Goal: Information Seeking & Learning: Learn about a topic

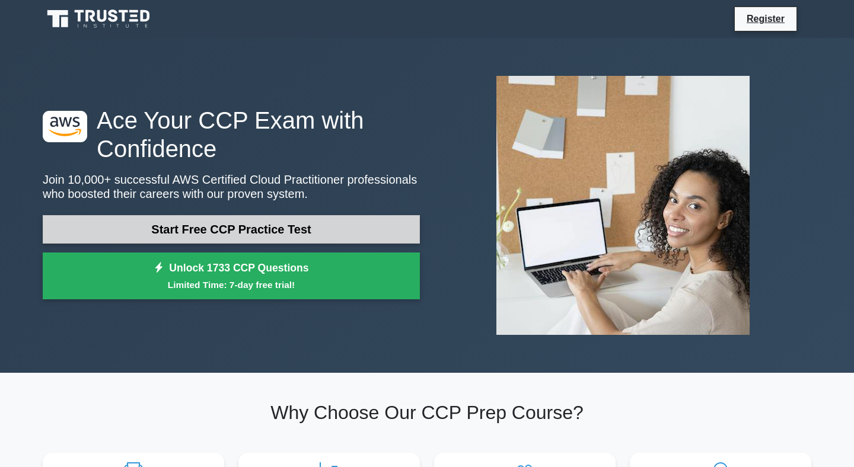
click at [238, 230] on link "Start Free CCP Practice Test" at bounding box center [231, 229] width 377 height 28
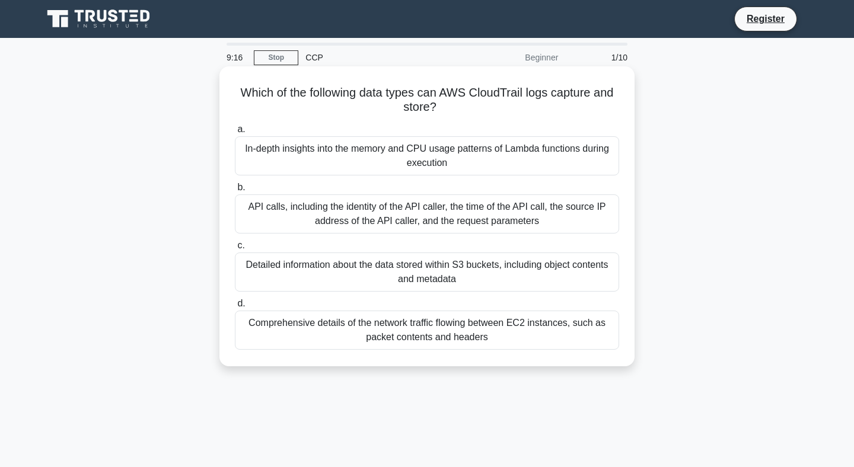
click at [363, 222] on div "API calls, including the identity of the API caller, the time of the API call, …" at bounding box center [427, 214] width 384 height 39
click at [235, 192] on input "b. API calls, including the identity of the API caller, the time of the API cal…" at bounding box center [235, 188] width 0 height 8
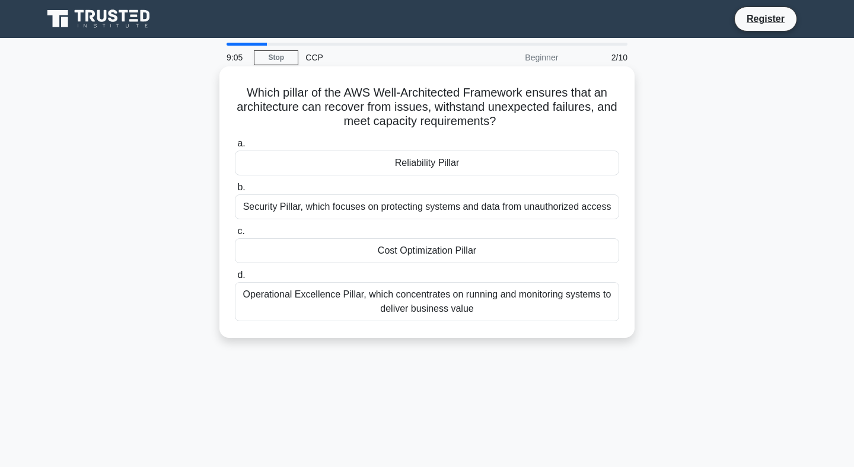
click at [404, 299] on div "Operational Excellence Pillar, which concentrates on running and monitoring sys…" at bounding box center [427, 301] width 384 height 39
click at [235, 279] on input "d. Operational Excellence Pillar, which concentrates on running and monitoring …" at bounding box center [235, 276] width 0 height 8
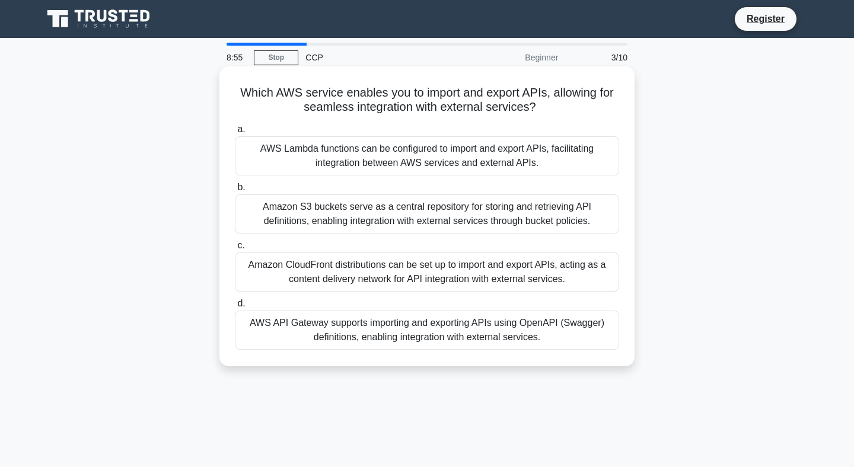
click at [383, 340] on div "AWS API Gateway supports importing and exporting APIs using OpenAPI (Swagger) d…" at bounding box center [427, 330] width 384 height 39
click at [235, 308] on input "d. AWS API Gateway supports importing and exporting APIs using OpenAPI (Swagger…" at bounding box center [235, 304] width 0 height 8
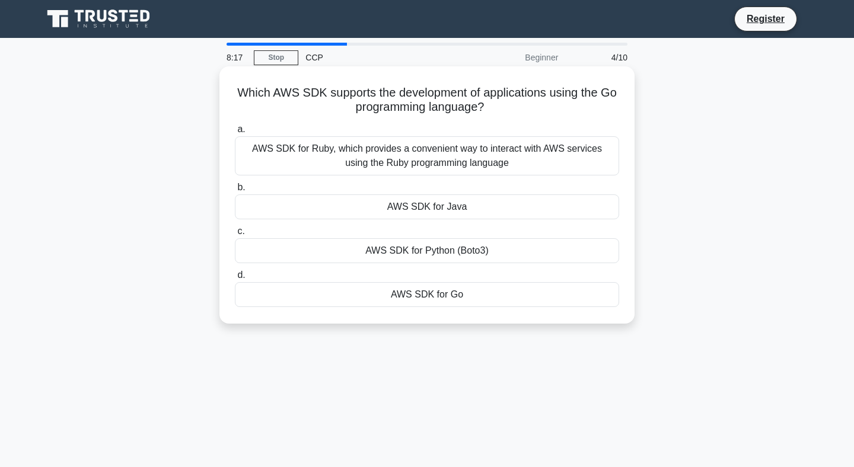
click at [436, 297] on div "AWS SDK for Go" at bounding box center [427, 294] width 384 height 25
click at [235, 279] on input "d. AWS SDK for Go" at bounding box center [235, 276] width 0 height 8
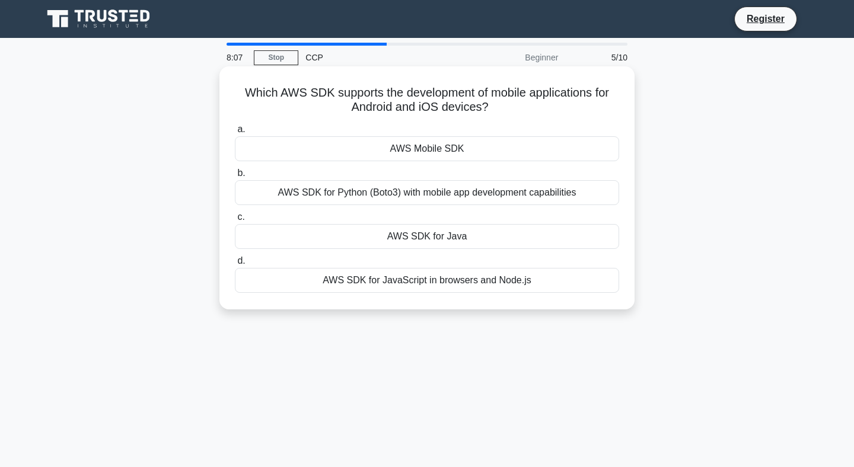
click at [458, 151] on div "AWS Mobile SDK" at bounding box center [427, 148] width 384 height 25
click at [235, 133] on input "a. AWS Mobile SDK" at bounding box center [235, 130] width 0 height 8
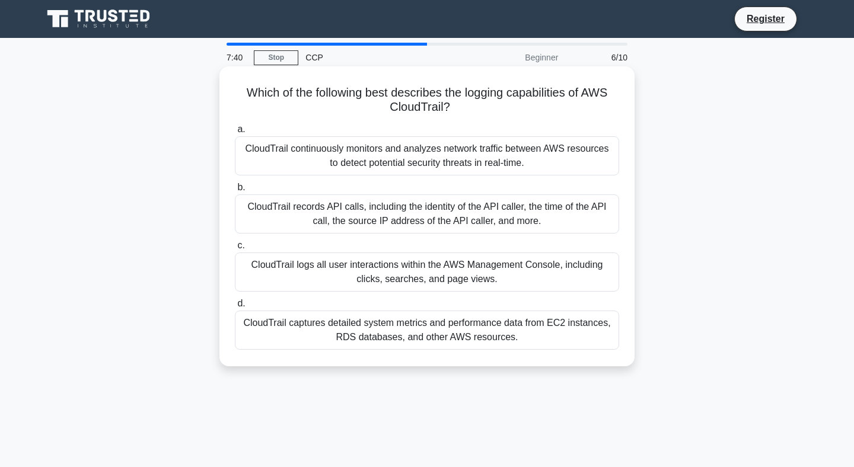
click at [406, 216] on div "CloudTrail records API calls, including the identity of the API caller, the tim…" at bounding box center [427, 214] width 384 height 39
click at [235, 192] on input "b. CloudTrail records API calls, including the identity of the API caller, the …" at bounding box center [235, 188] width 0 height 8
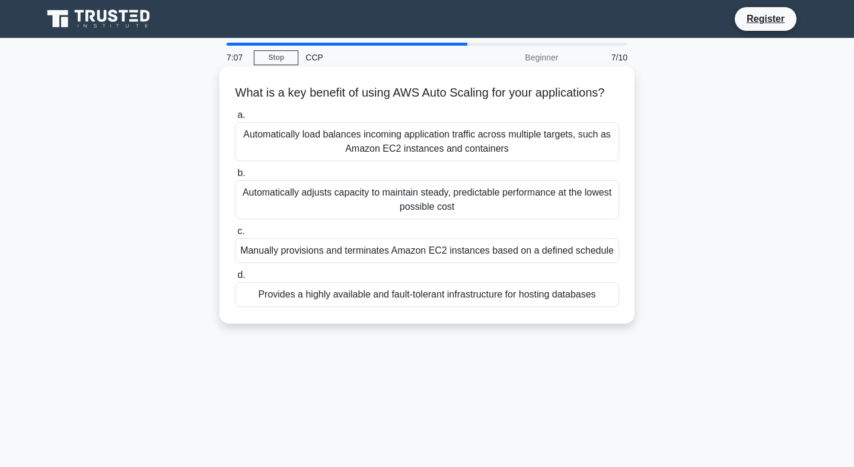
click at [470, 209] on div "Automatically adjusts capacity to maintain steady, predictable performance at t…" at bounding box center [427, 199] width 384 height 39
click at [235, 177] on input "b. Automatically adjusts capacity to maintain steady, predictable performance a…" at bounding box center [235, 174] width 0 height 8
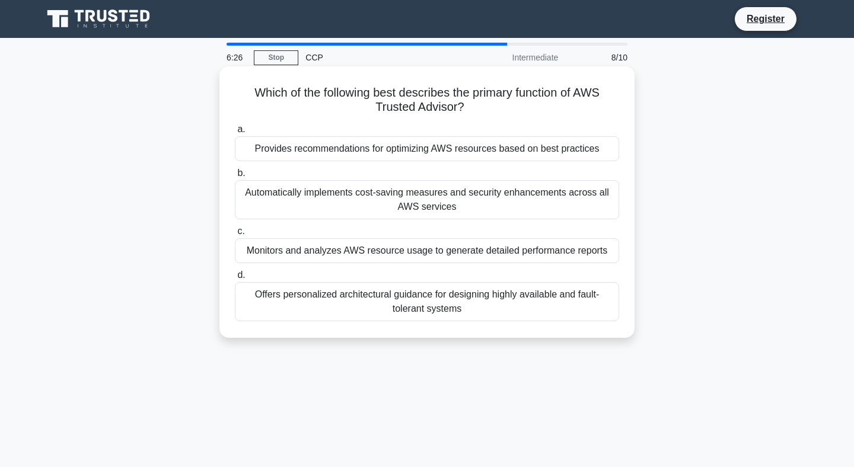
click at [438, 152] on div "Provides recommendations for optimizing AWS resources based on best practices" at bounding box center [427, 148] width 384 height 25
click at [235, 133] on input "a. Provides recommendations for optimizing AWS resources based on best practices" at bounding box center [235, 130] width 0 height 8
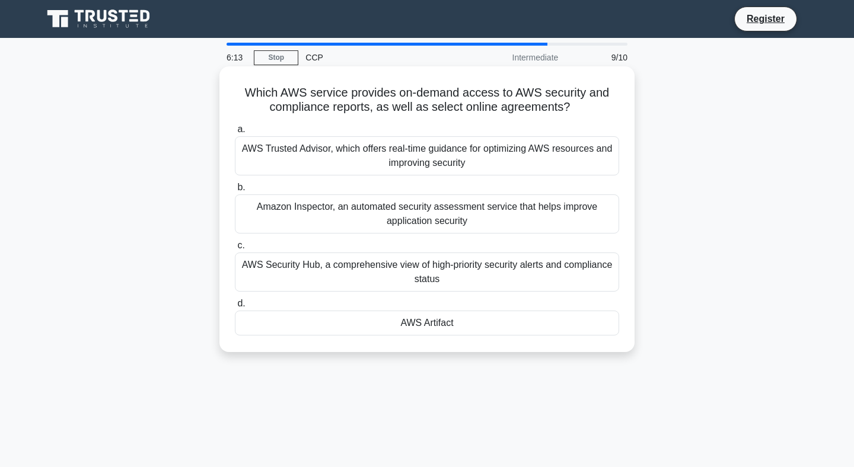
click at [433, 325] on div "AWS Artifact" at bounding box center [427, 323] width 384 height 25
click at [235, 308] on input "d. AWS Artifact" at bounding box center [235, 304] width 0 height 8
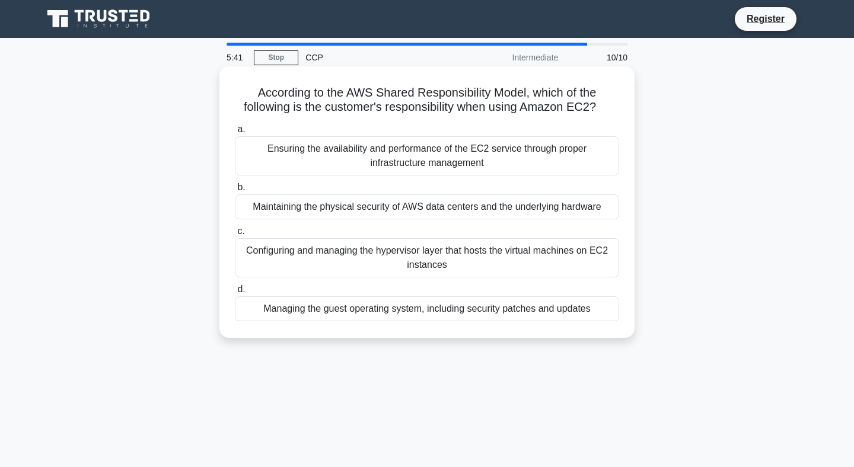
click at [412, 310] on div "Managing the guest operating system, including security patches and updates" at bounding box center [427, 309] width 384 height 25
click at [235, 294] on input "d. Managing the guest operating system, including security patches and updates" at bounding box center [235, 290] width 0 height 8
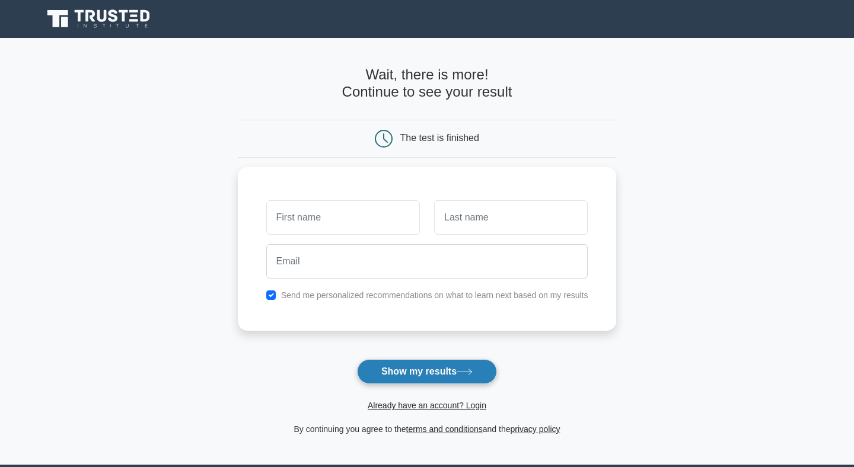
click at [428, 372] on button "Show my results" at bounding box center [427, 371] width 140 height 25
click at [272, 288] on div "Send me personalized recommendations on what to learn next based on my results" at bounding box center [427, 292] width 336 height 14
click at [271, 289] on input "checkbox" at bounding box center [270, 292] width 9 height 9
checkbox input "false"
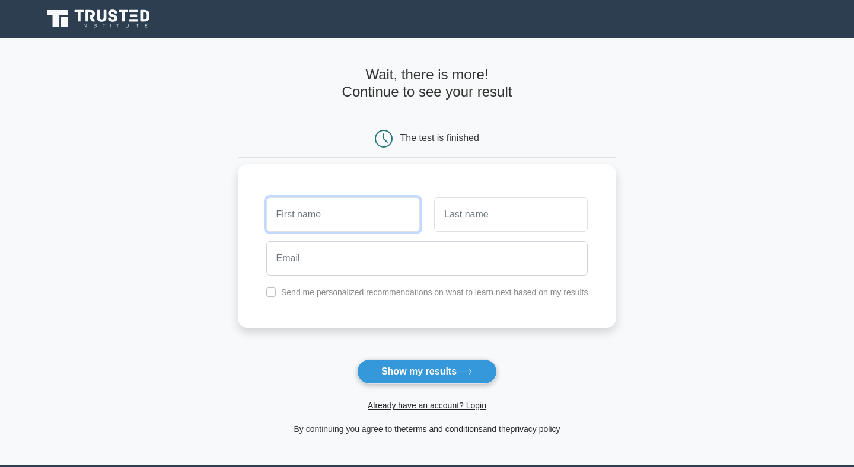
click at [322, 224] on input "text" at bounding box center [343, 214] width 154 height 34
type input "malyaj"
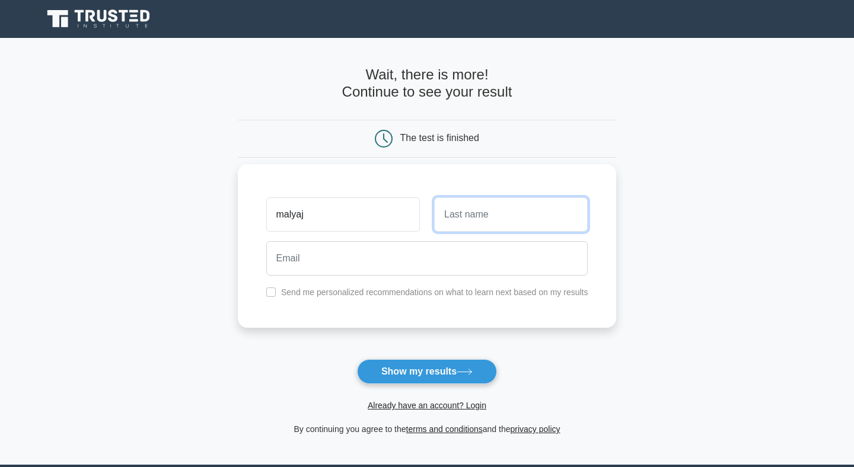
click at [487, 211] on input "text" at bounding box center [511, 214] width 154 height 34
type input "[PERSON_NAME]"
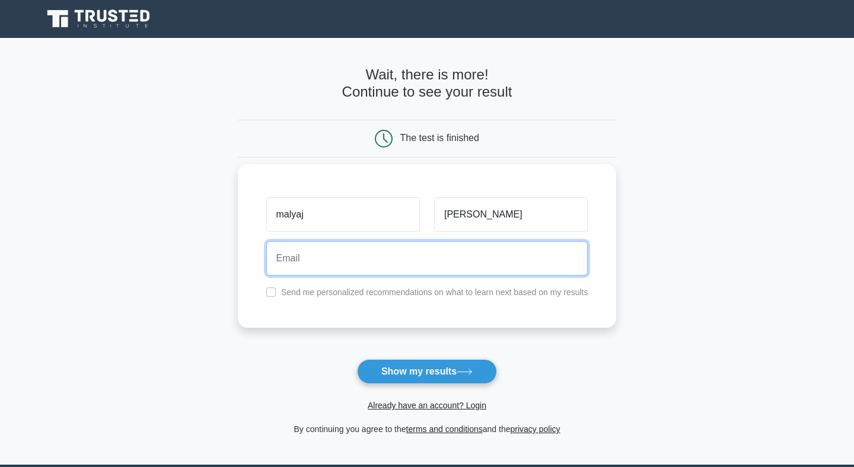
click at [364, 260] on input "email" at bounding box center [427, 258] width 322 height 34
type input "a"
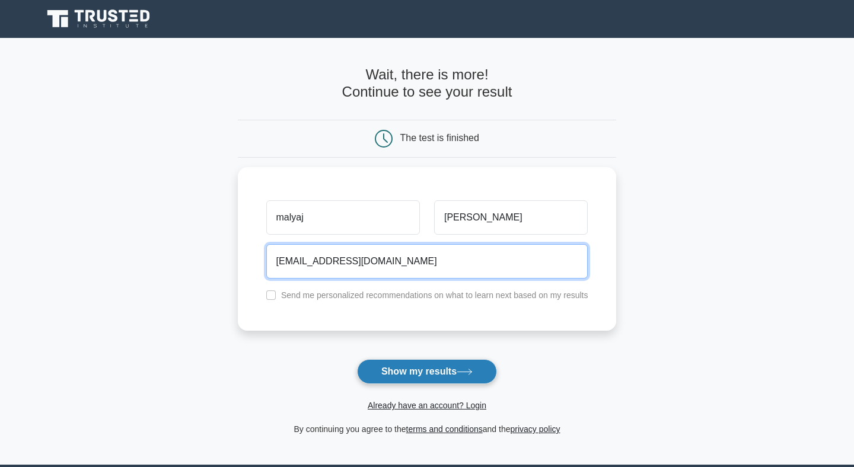
type input "[EMAIL_ADDRESS][DOMAIN_NAME]"
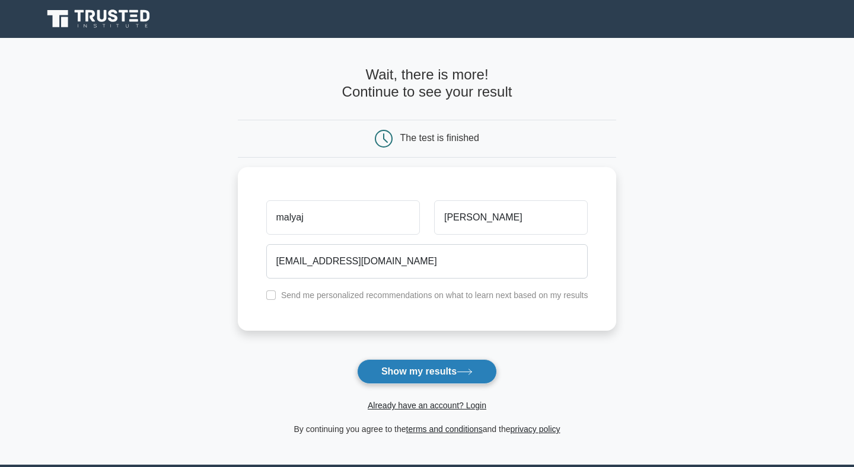
click at [413, 378] on button "Show my results" at bounding box center [427, 371] width 140 height 25
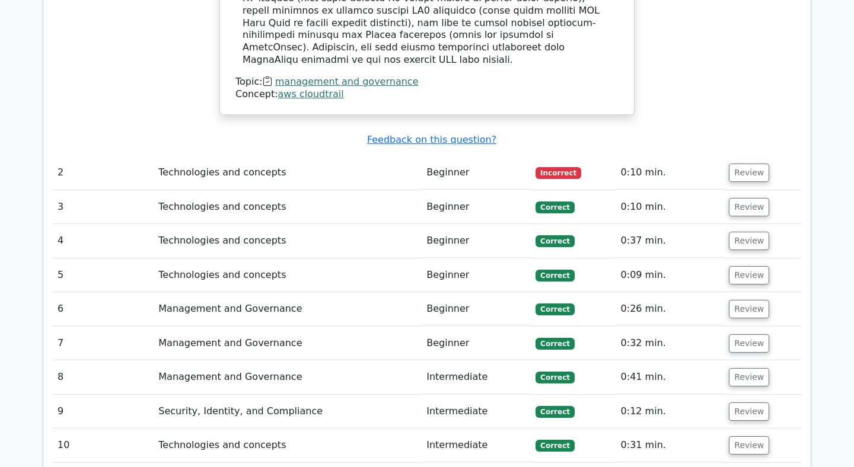
scroll to position [1356, 0]
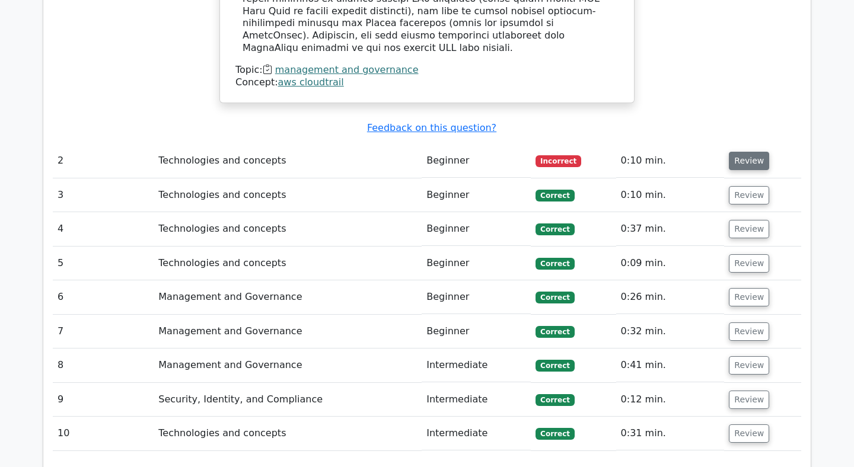
click at [743, 152] on button "Review" at bounding box center [749, 161] width 40 height 18
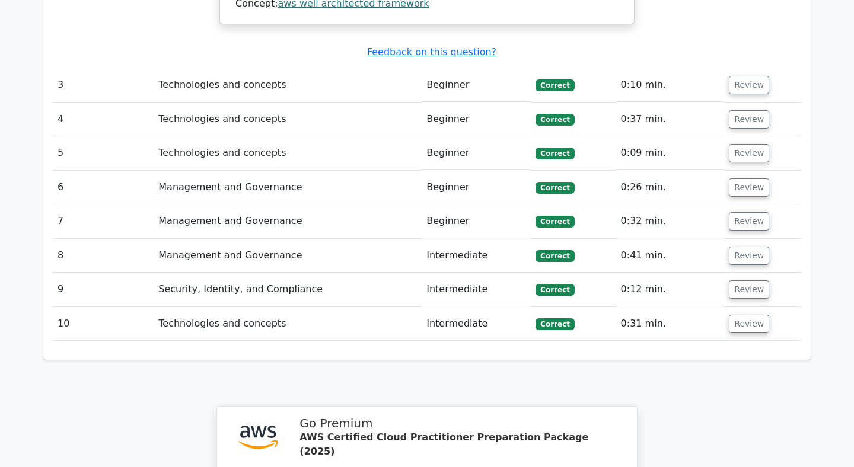
scroll to position [1857, 0]
